Goal: Information Seeking & Learning: Find specific fact

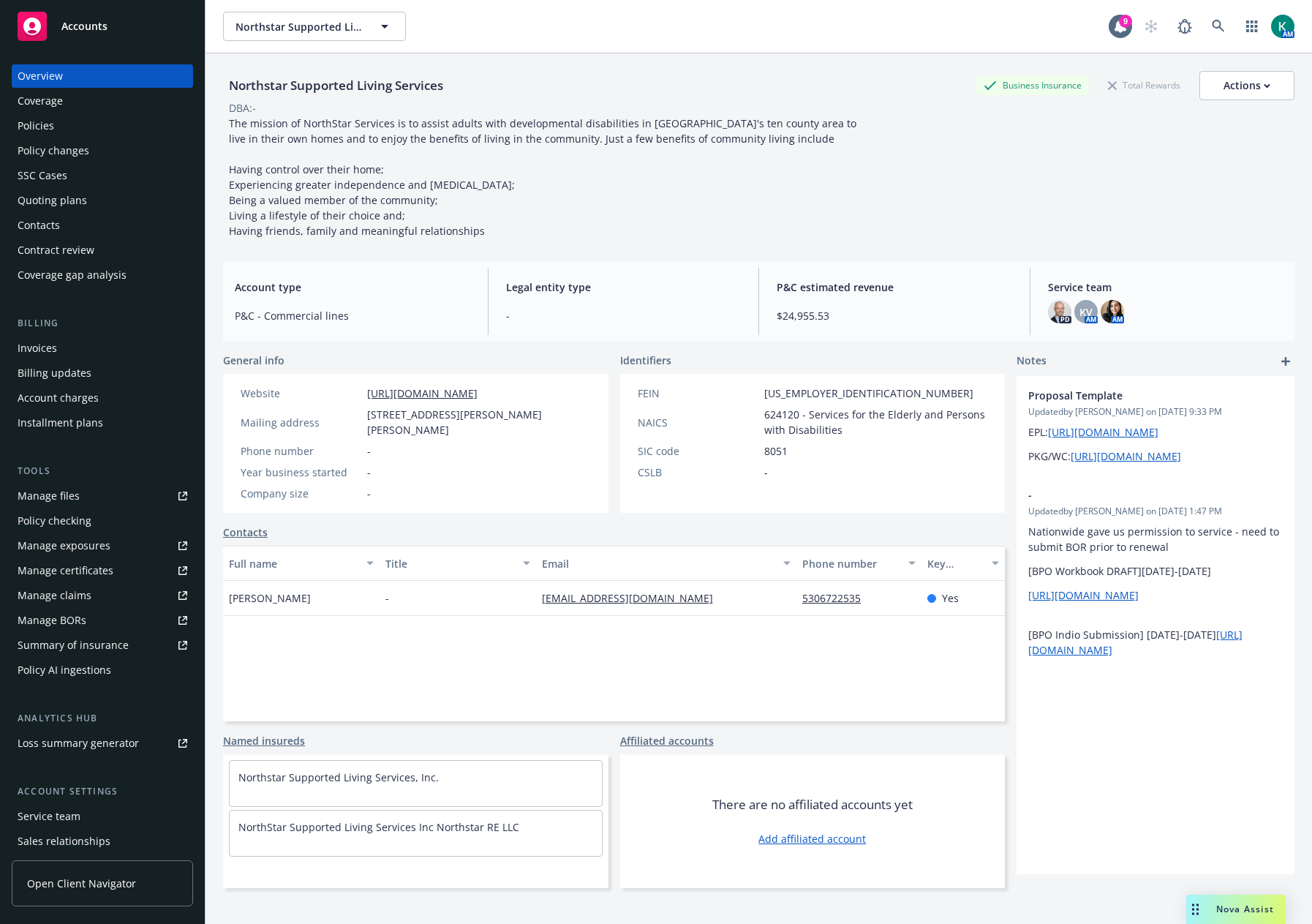
click at [88, 122] on div "Policies" at bounding box center [102, 126] width 169 height 24
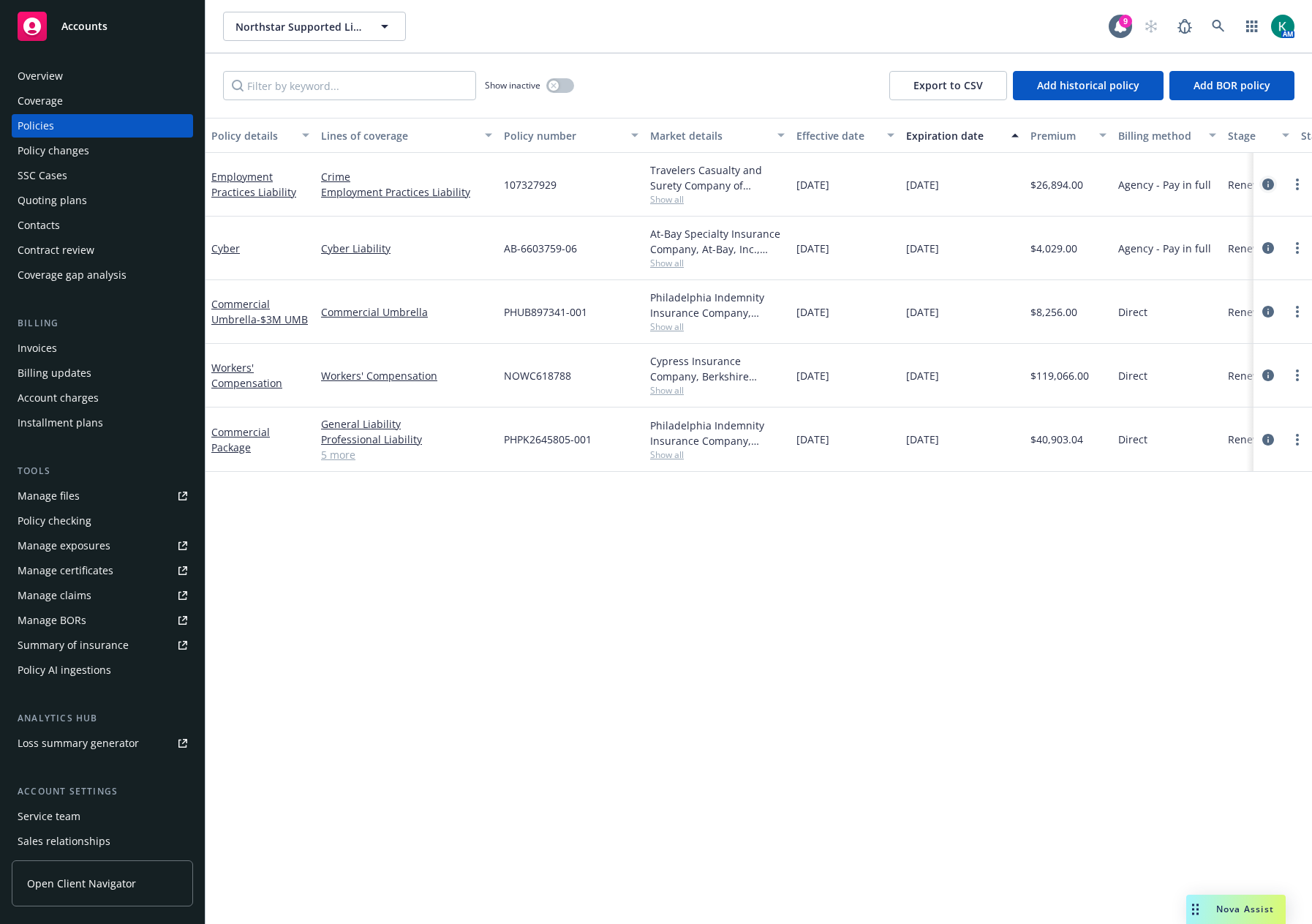
click at [1267, 188] on icon "circleInformation" at bounding box center [1268, 184] width 12 height 12
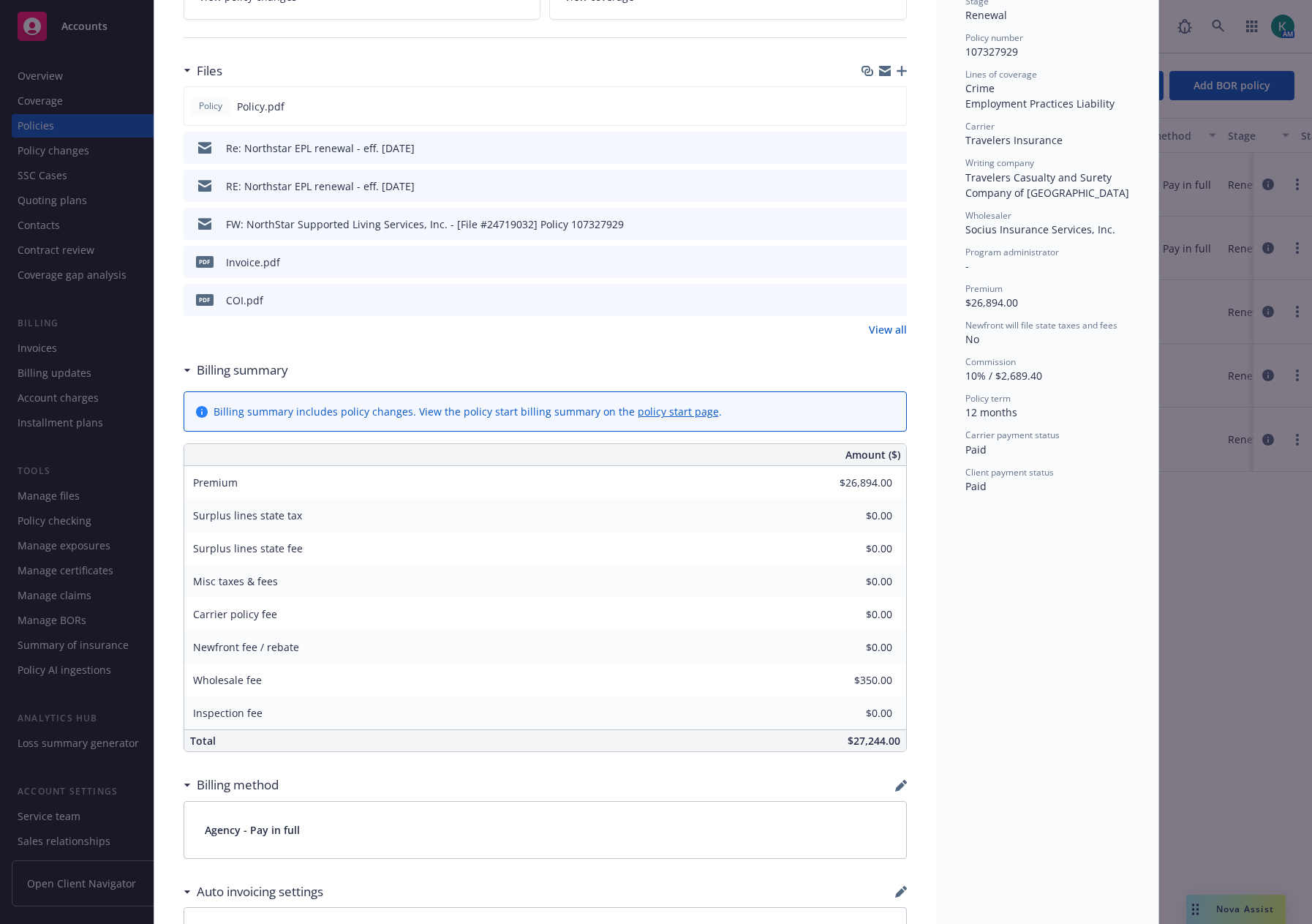
scroll to position [439, 0]
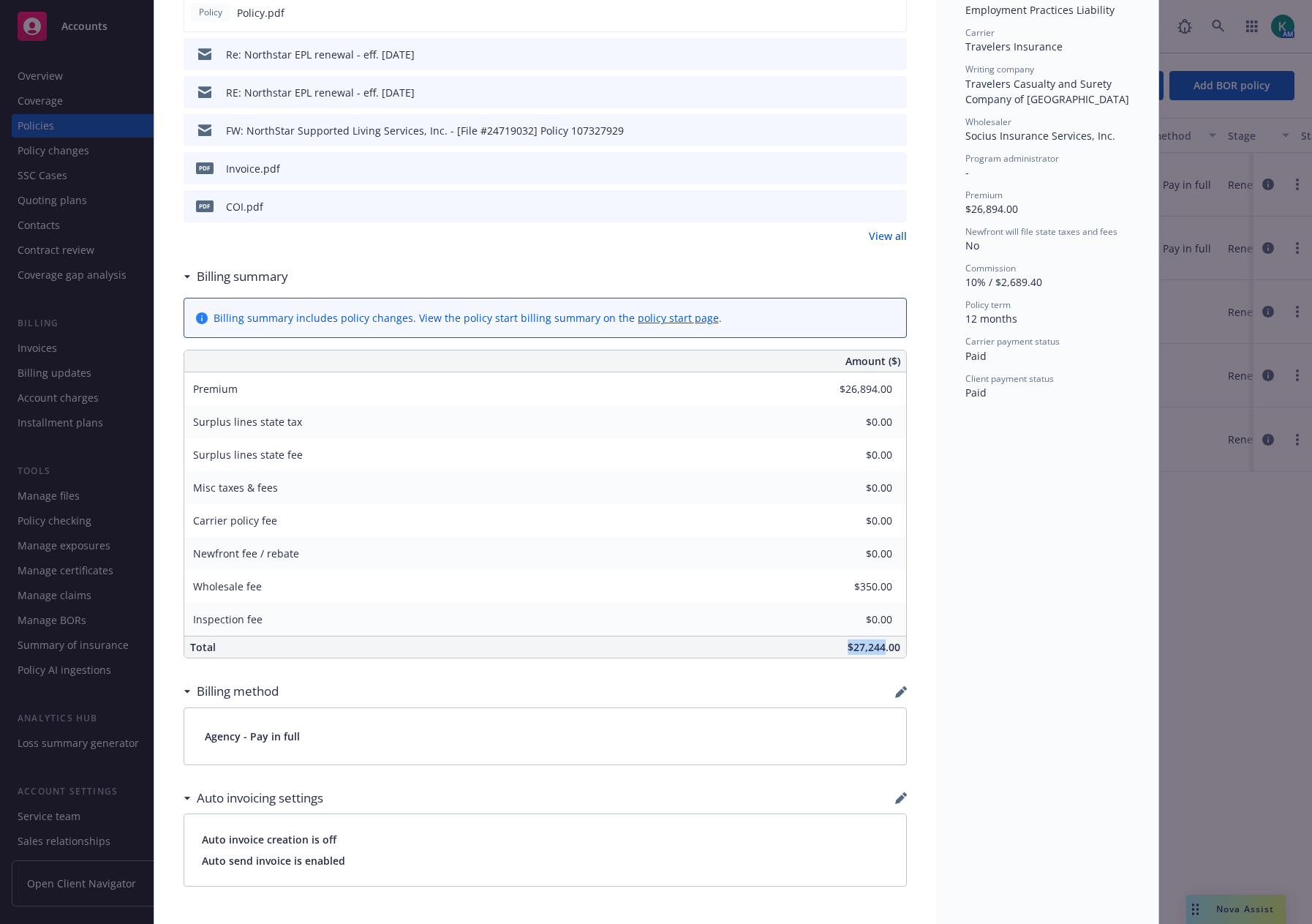
drag, startPoint x: 823, startPoint y: 641, endPoint x: 879, endPoint y: 652, distance: 57.1
click at [879, 652] on div "$27,244.00" at bounding box center [654, 647] width 502 height 21
copy span "$27,244"
